Goal: Use online tool/utility: Utilize a website feature to perform a specific function

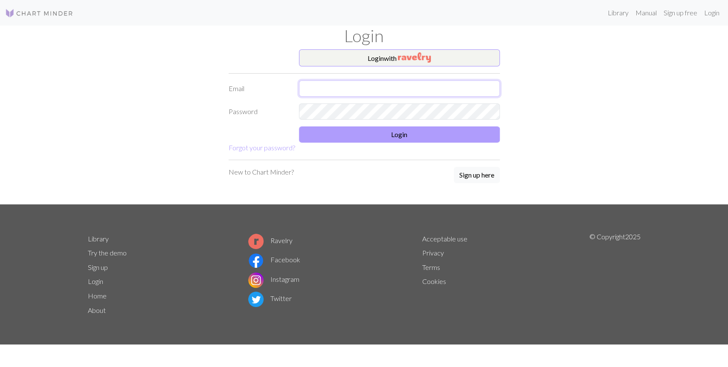
type input "[EMAIL_ADDRESS][DOMAIN_NAME]"
click at [460, 137] on button "Login" at bounding box center [399, 135] width 201 height 16
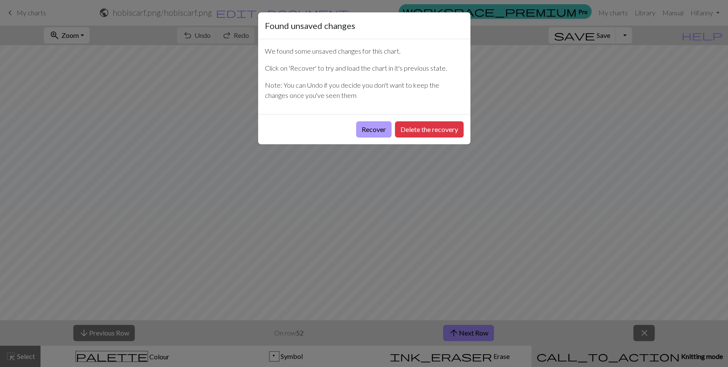
click at [381, 130] on button "Recover" at bounding box center [373, 130] width 35 height 16
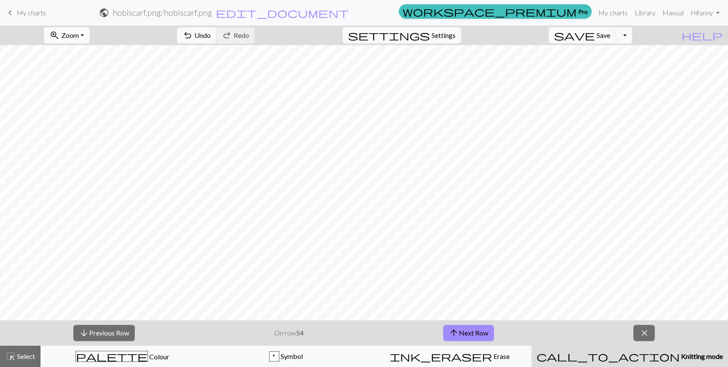
click at [90, 32] on button "zoom_in Zoom Zoom" at bounding box center [67, 35] width 46 height 16
click at [97, 69] on button "Fit width" at bounding box center [77, 68] width 67 height 14
click at [460, 331] on button "arrow_upward Next Row" at bounding box center [468, 333] width 51 height 16
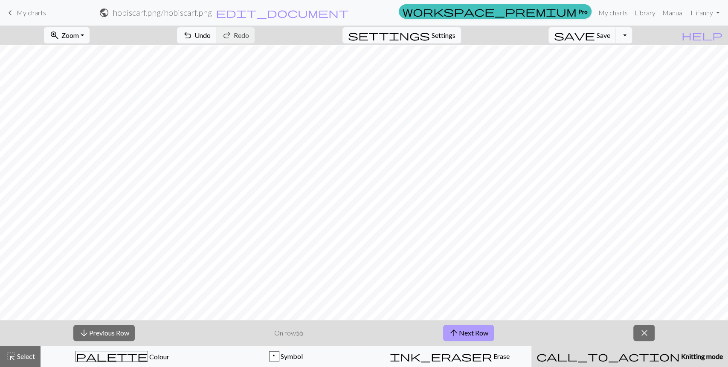
click at [462, 331] on button "arrow_upward Next Row" at bounding box center [468, 333] width 51 height 16
click at [458, 334] on span "arrow_upward" at bounding box center [453, 333] width 10 height 12
click at [453, 327] on button "arrow_upward Next Row" at bounding box center [468, 333] width 51 height 16
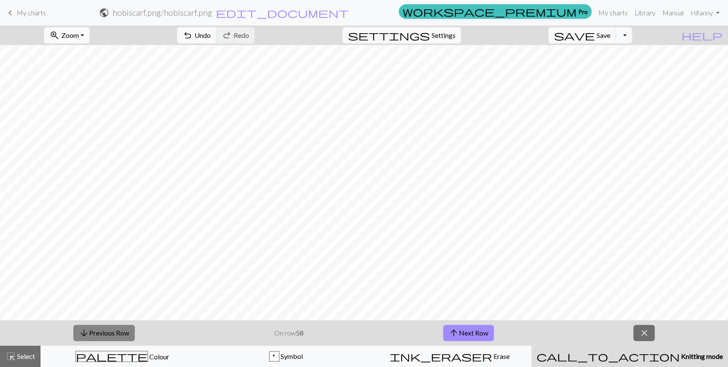
click at [86, 332] on span "arrow_downward" at bounding box center [84, 333] width 10 height 12
